Goal: Task Accomplishment & Management: Use online tool/utility

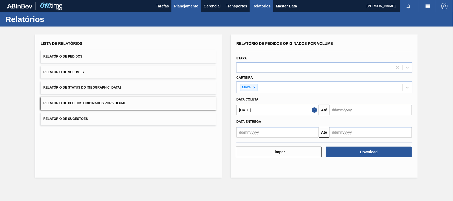
click at [189, 7] on span "Planejamento" at bounding box center [186, 6] width 24 height 6
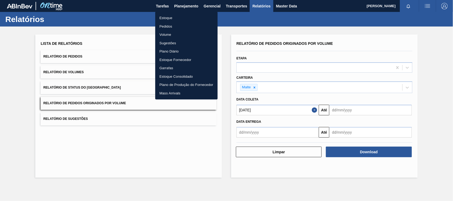
click at [166, 17] on li "Estoque" at bounding box center [186, 18] width 62 height 8
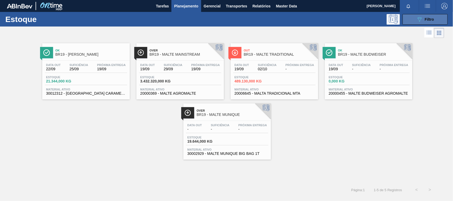
click at [418, 20] on icon "089F7B8B-B2A5-4AFE-B5C0-19BA573D28AC" at bounding box center [419, 19] width 6 height 6
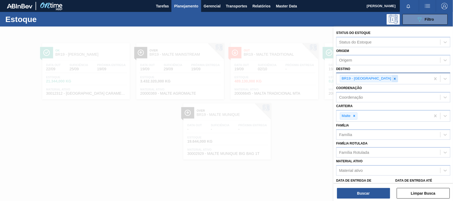
click at [394, 79] on icon at bounding box center [395, 79] width 2 height 2
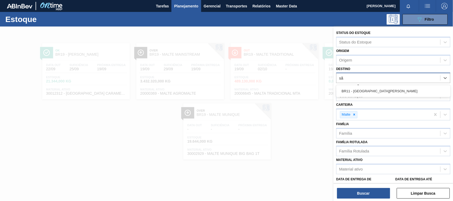
type input "são"
click at [356, 89] on div "BR11 - [GEOGRAPHIC_DATA][PERSON_NAME]" at bounding box center [393, 91] width 114 height 10
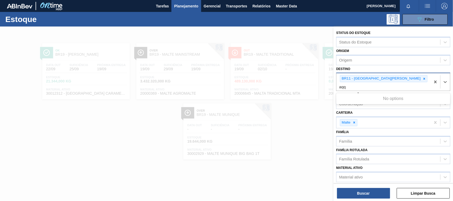
type input "aq"
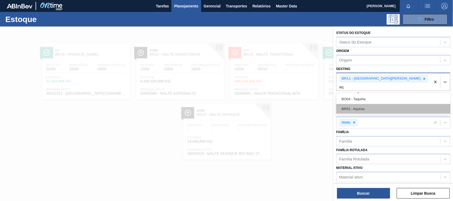
click at [367, 104] on div "BR03 - Aquiraz" at bounding box center [393, 109] width 114 height 10
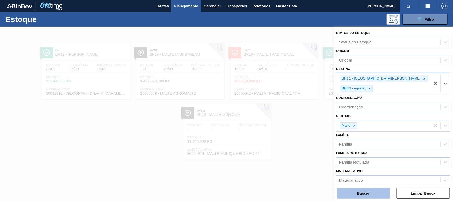
click at [371, 194] on button "Buscar" at bounding box center [363, 193] width 53 height 11
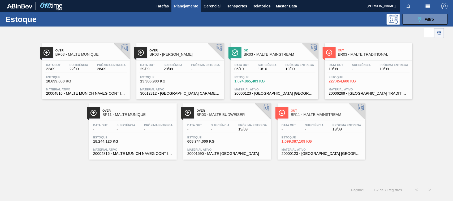
click at [365, 58] on div "Out BR03 - MALTE TRADITIONAL" at bounding box center [374, 53] width 72 height 12
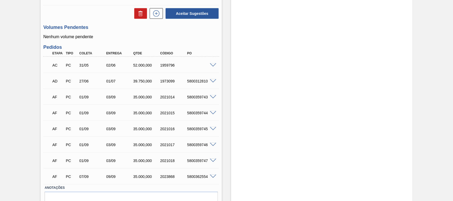
scroll to position [96, 0]
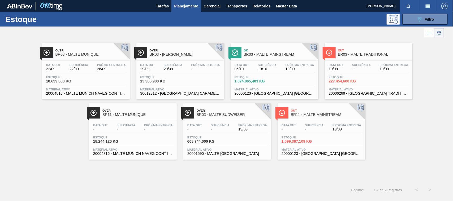
click at [260, 54] on span "BR03 - MALTE MAINSTREAM" at bounding box center [280, 55] width 72 height 4
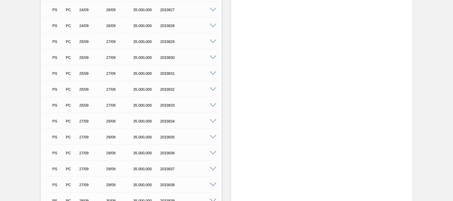
scroll to position [825, 0]
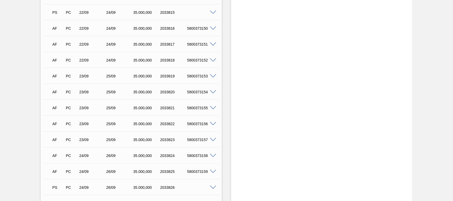
click at [212, 170] on span at bounding box center [213, 172] width 6 height 4
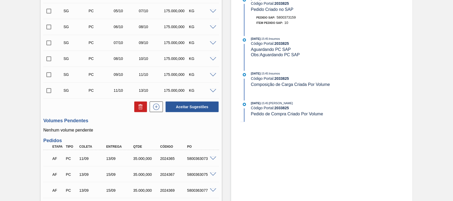
scroll to position [190, 0]
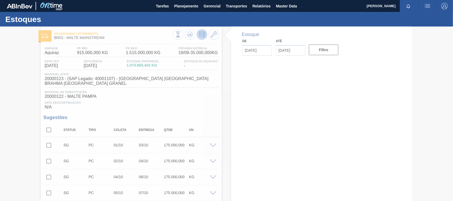
type input "[DATE]"
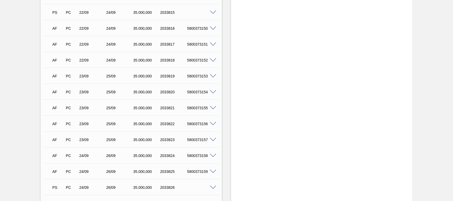
scroll to position [798, 0]
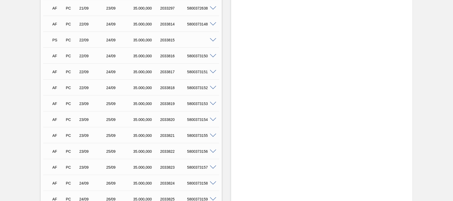
click at [131, 117] on div "35.000,000" at bounding box center [143, 119] width 27 height 4
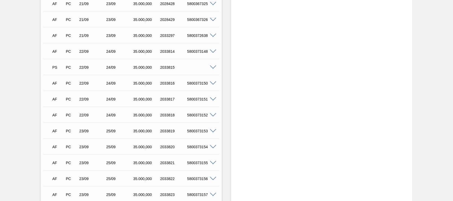
scroll to position [743, 0]
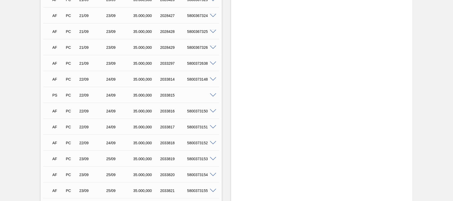
click at [212, 93] on span at bounding box center [213, 95] width 6 height 4
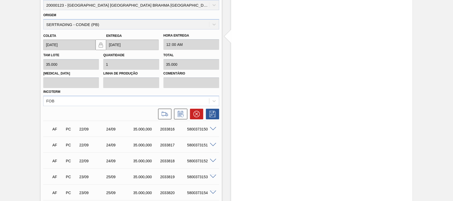
scroll to position [881, 0]
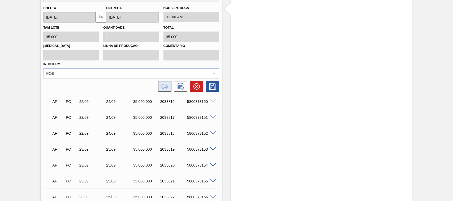
click at [164, 84] on icon at bounding box center [164, 86] width 8 height 6
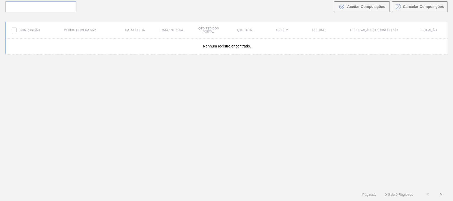
scroll to position [38, 0]
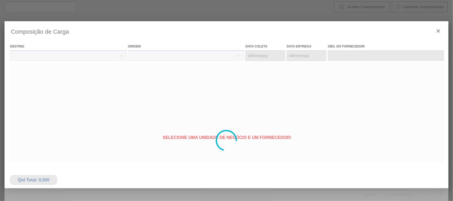
type coleta "[DATE]"
type entrega "[DATE]"
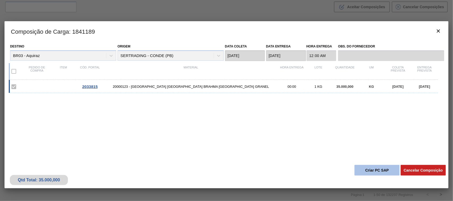
click at [373, 171] on button "Criar PC SAP" at bounding box center [376, 170] width 45 height 11
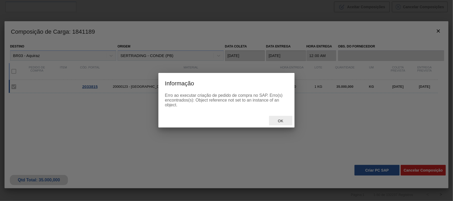
click at [283, 122] on span "Ok" at bounding box center [280, 121] width 14 height 4
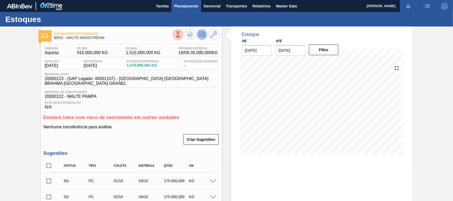
click at [191, 2] on button "Planejamento" at bounding box center [185, 6] width 29 height 12
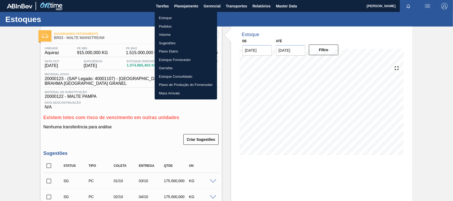
click at [168, 18] on li "Estoque" at bounding box center [186, 18] width 62 height 8
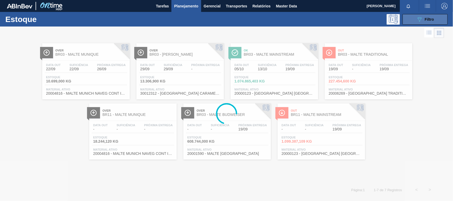
click at [422, 20] on icon "089F7B8B-B2A5-4AFE-B5C0-19BA573D28AC" at bounding box center [419, 19] width 6 height 6
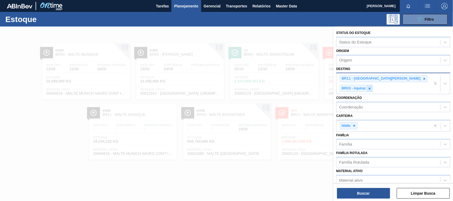
click at [371, 87] on icon at bounding box center [370, 89] width 4 height 4
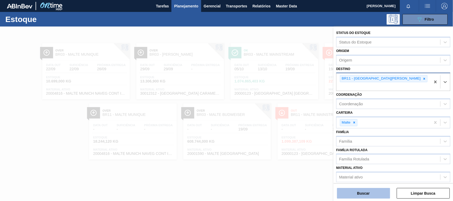
click at [358, 193] on button "Buscar" at bounding box center [363, 193] width 53 height 11
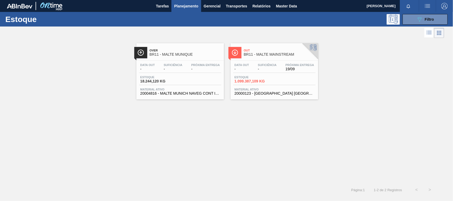
click at [276, 55] on span "BR11 - MALTE MAINSTREAM" at bounding box center [280, 55] width 72 height 4
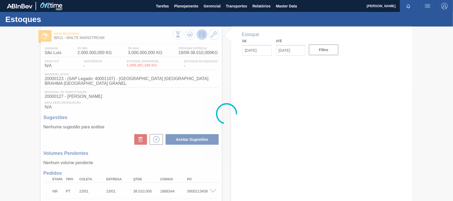
type input "[DATE]"
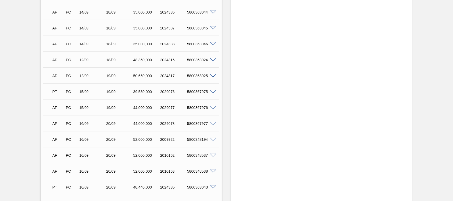
scroll to position [470, 0]
